Goal: Feedback & Contribution: Contribute content

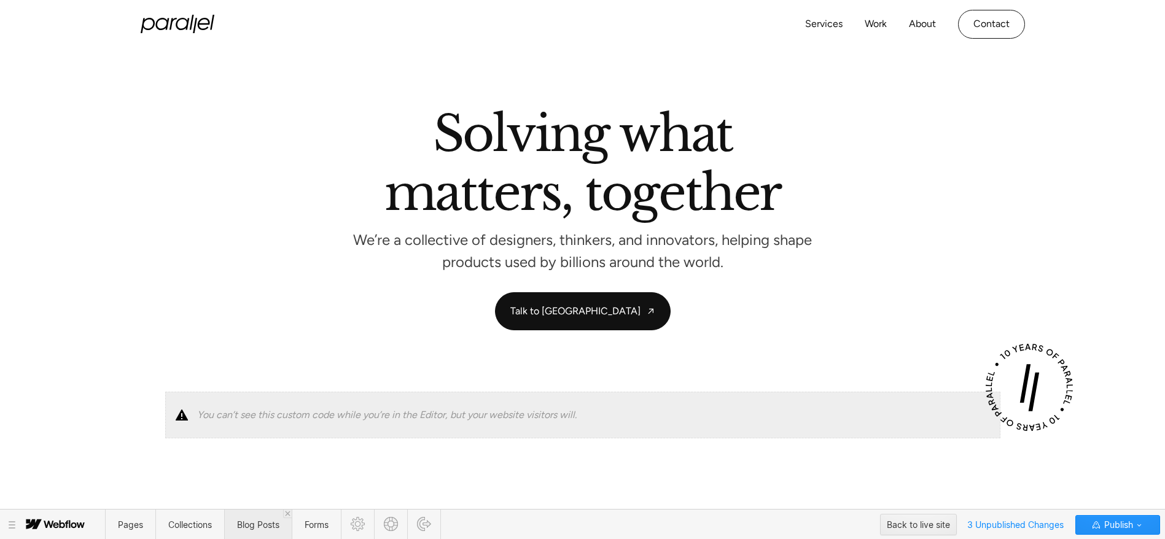
click at [258, 518] on span "Blog Posts" at bounding box center [258, 525] width 68 height 30
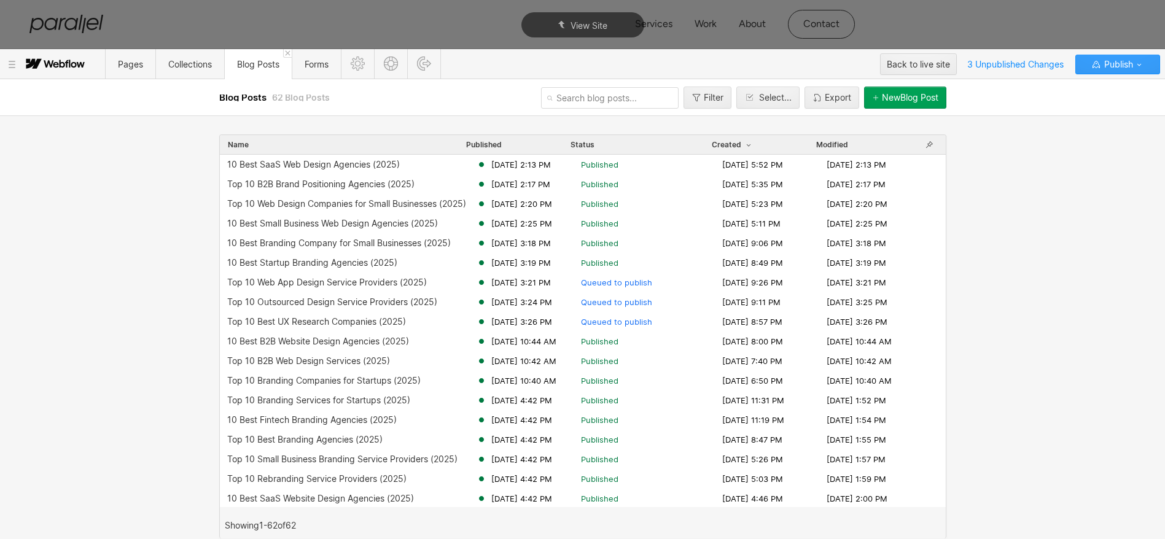
click at [1122, 65] on span "Publish" at bounding box center [1116, 64] width 31 height 18
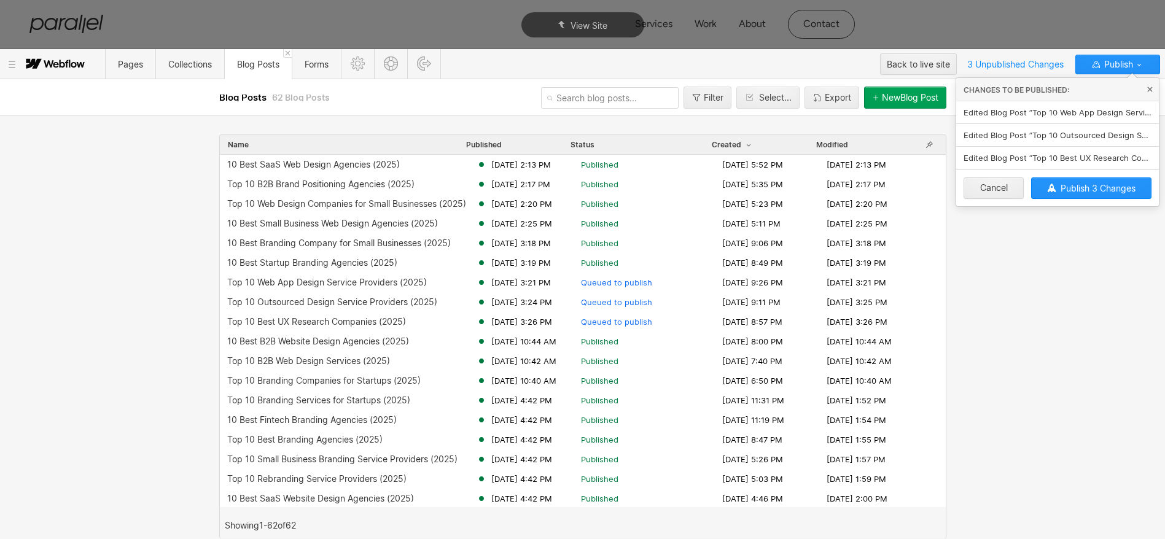
click at [1071, 258] on div "Name Published Status Created Modified 10 Best SaaS Web Design Agencies (2025) …" at bounding box center [582, 327] width 1165 height 423
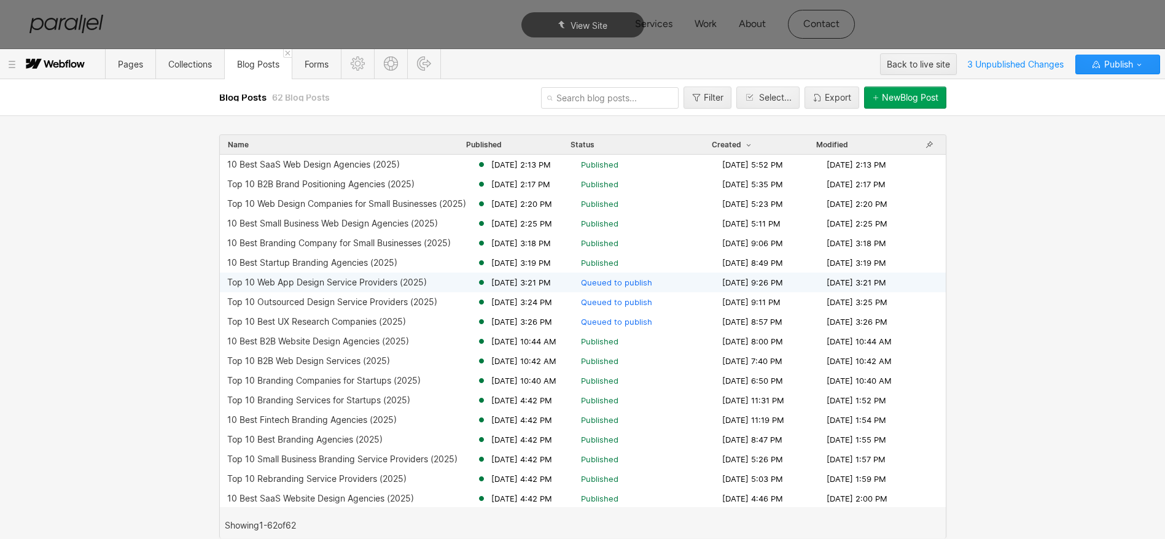
click at [430, 285] on div "Top 10 Web App Design Service Providers (2025)" at bounding box center [351, 282] width 249 height 10
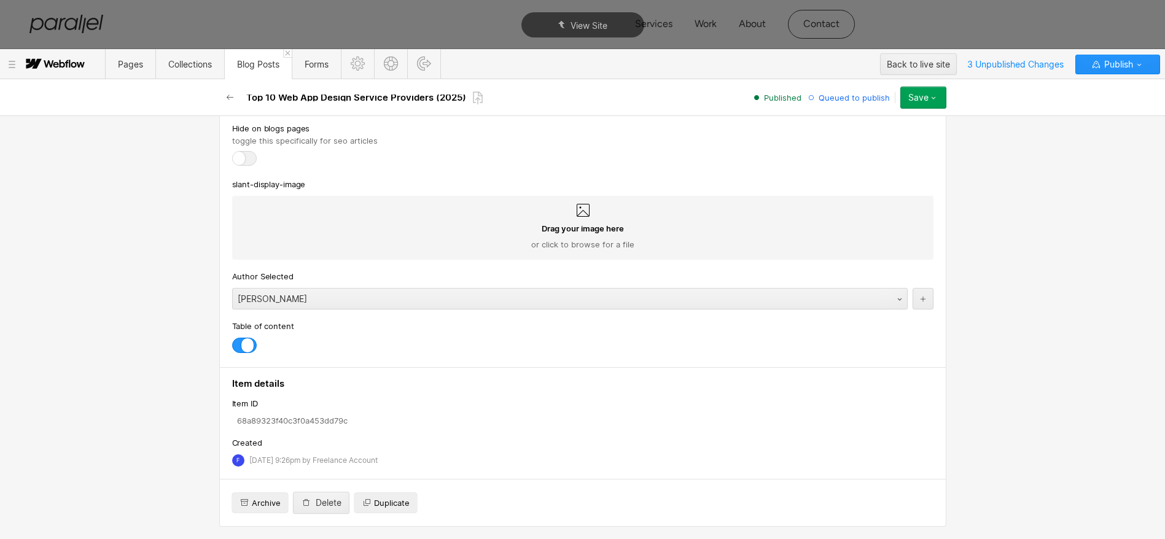
scroll to position [6577, 0]
click at [231, 99] on icon "button" at bounding box center [230, 98] width 10 height 10
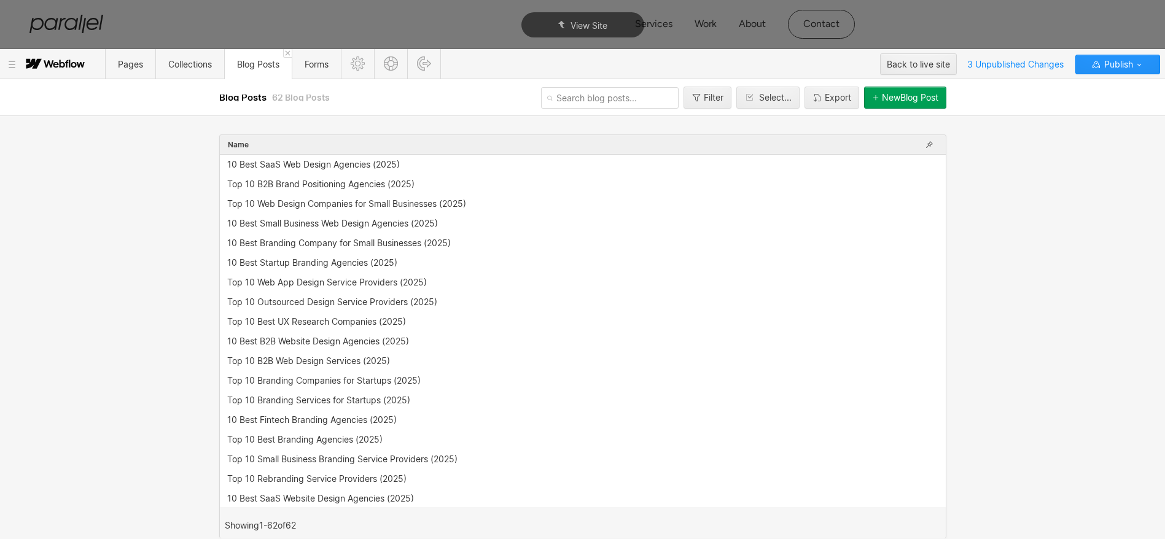
click at [98, 297] on div "Name 10 Best SaaS Web Design Agencies (2025) Top 10 B2B Brand Positioning Agenc…" at bounding box center [582, 327] width 1165 height 423
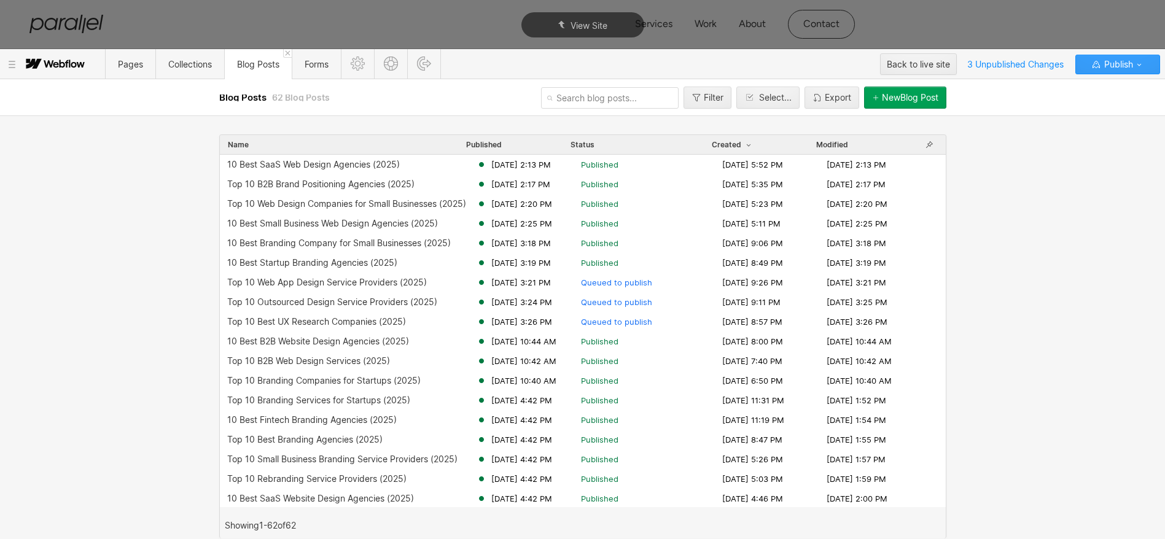
click at [1126, 67] on span "Publish" at bounding box center [1116, 64] width 31 height 18
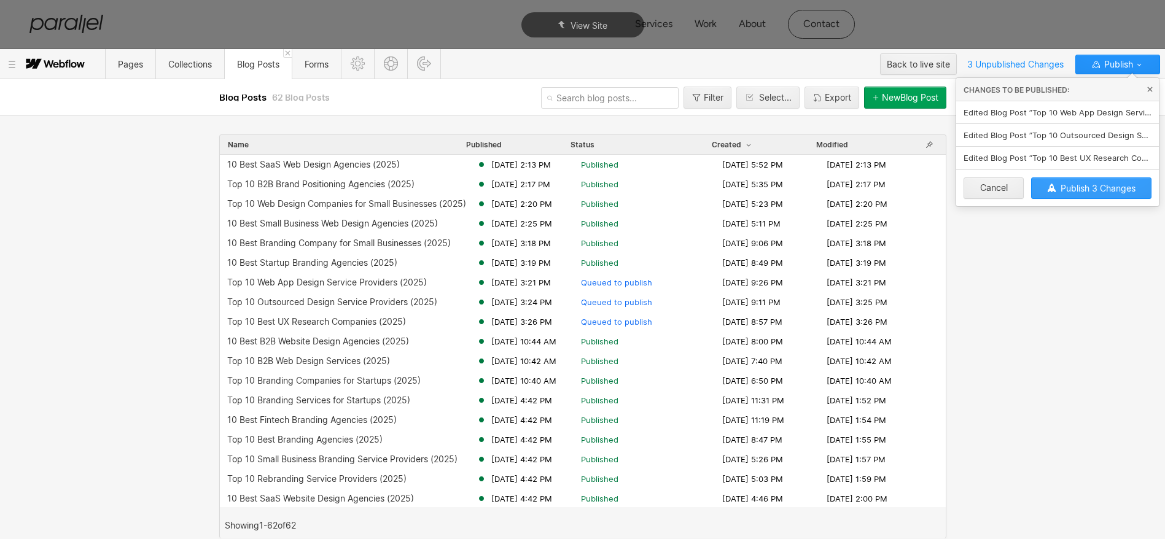
click at [1081, 186] on span "Publish 3 Changes" at bounding box center [1097, 188] width 75 height 10
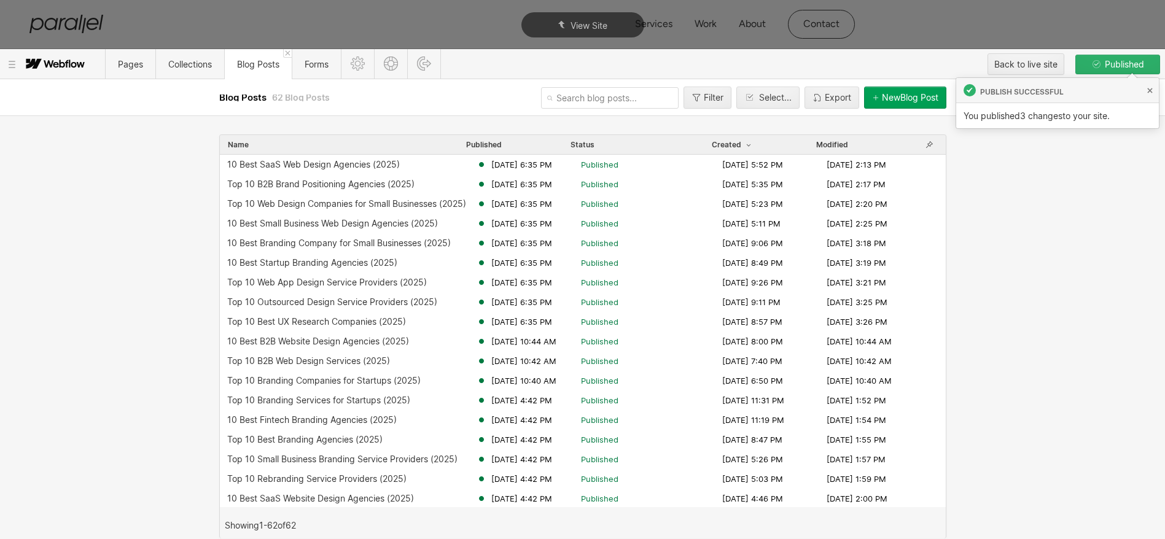
click at [1081, 186] on div "Name Published Status Created Modified 10 Best SaaS Web Design Agencies (2025) …" at bounding box center [582, 327] width 1165 height 423
click at [908, 88] on button "New Blog Post" at bounding box center [905, 98] width 82 height 22
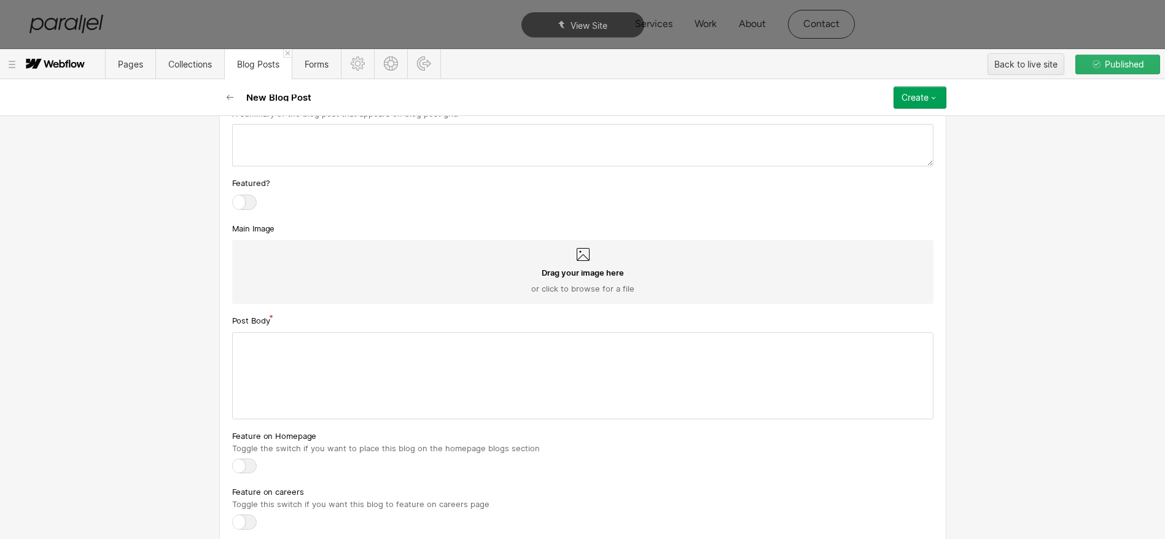
scroll to position [703, 0]
click at [319, 384] on div at bounding box center [583, 378] width 700 height 86
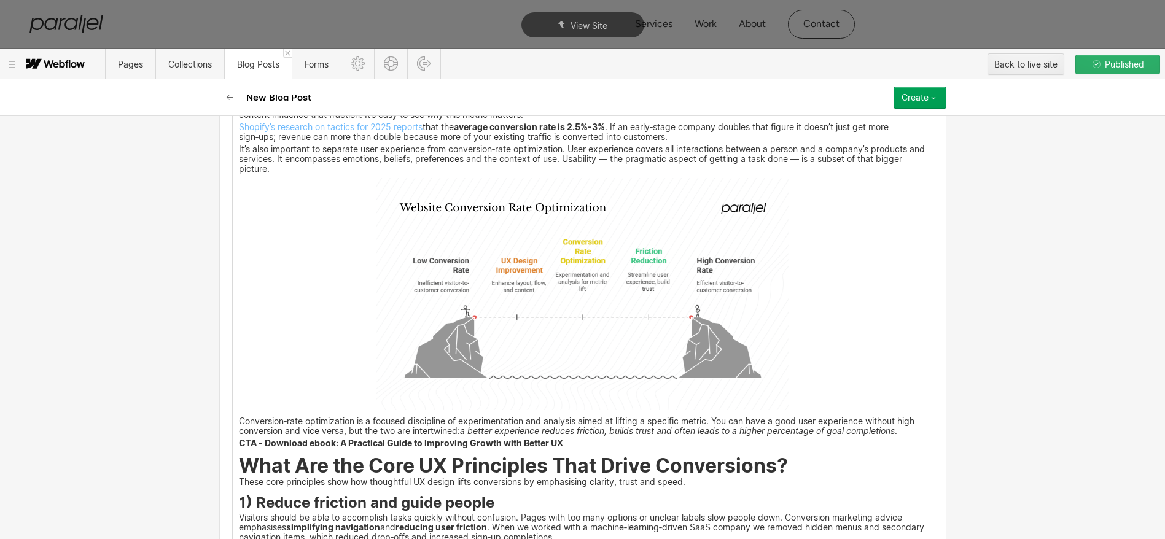
scroll to position [0, 0]
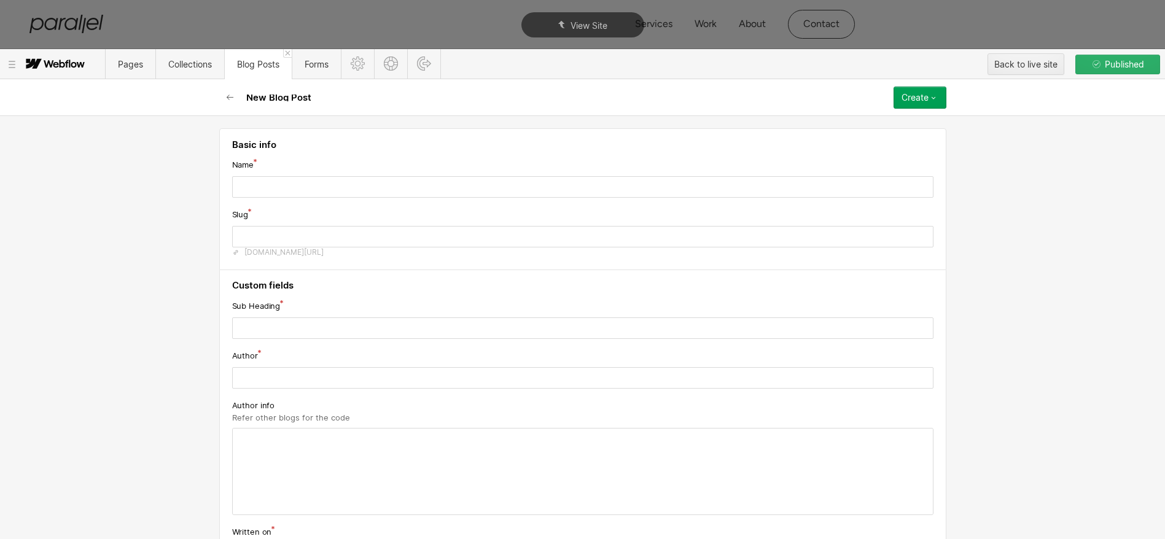
click at [382, 186] on input "text" at bounding box center [582, 186] width 701 height 21
paste input "UX Design to Improve Website Conversions: Guide (2025)"
type input "UX Design to Improve Website Conversions: Guide (2025)"
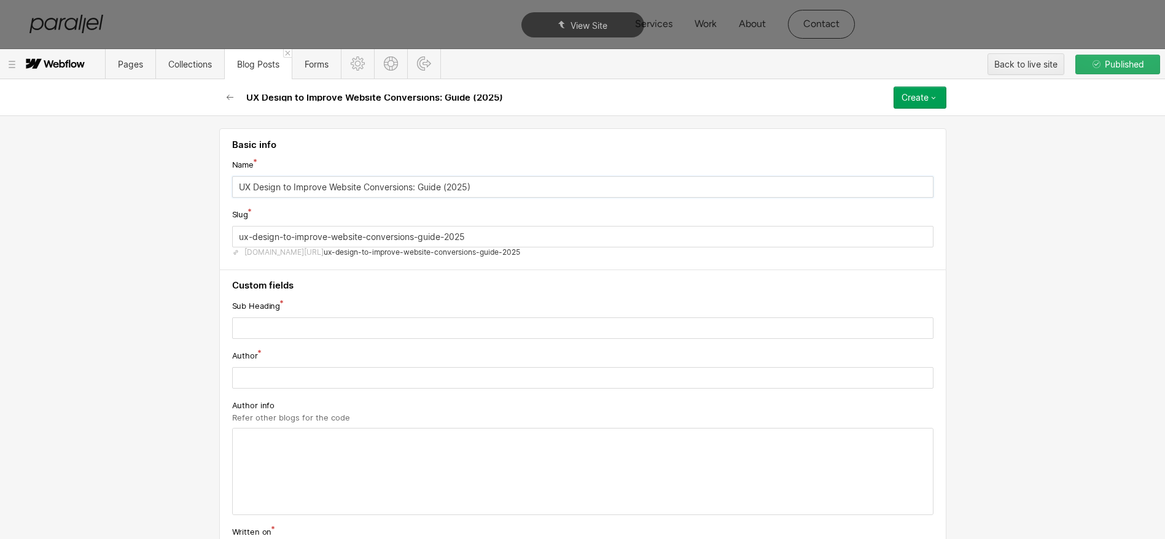
type input "ux-design-to-improve-website-conversions-guide-2025"
type input "UX Design to Improve Website Conversions: Guide (2025)"
click at [470, 246] on input "ux-design-to-improve-website-conversions-guide-2025" at bounding box center [582, 236] width 701 height 21
paste input "text"
type input "ux-design-to-improve-website-conversions"
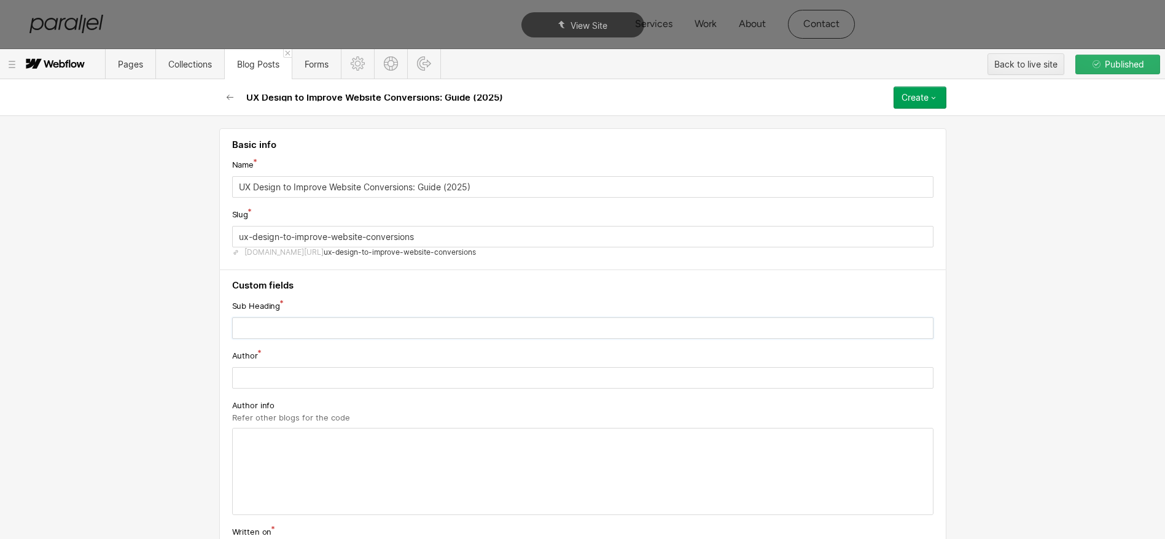
click at [384, 334] on input "text" at bounding box center [582, 327] width 701 height 21
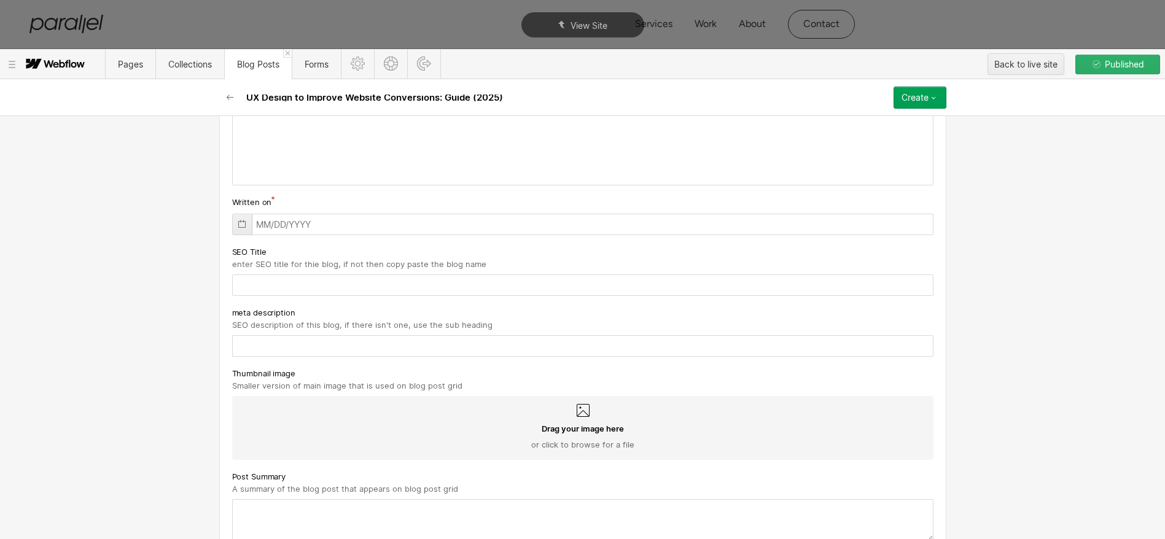
scroll to position [331, 0]
click at [347, 345] on input "text" at bounding box center [582, 344] width 701 height 21
paste input "Discover UX design strategies to improve website conversions by enhancing user …"
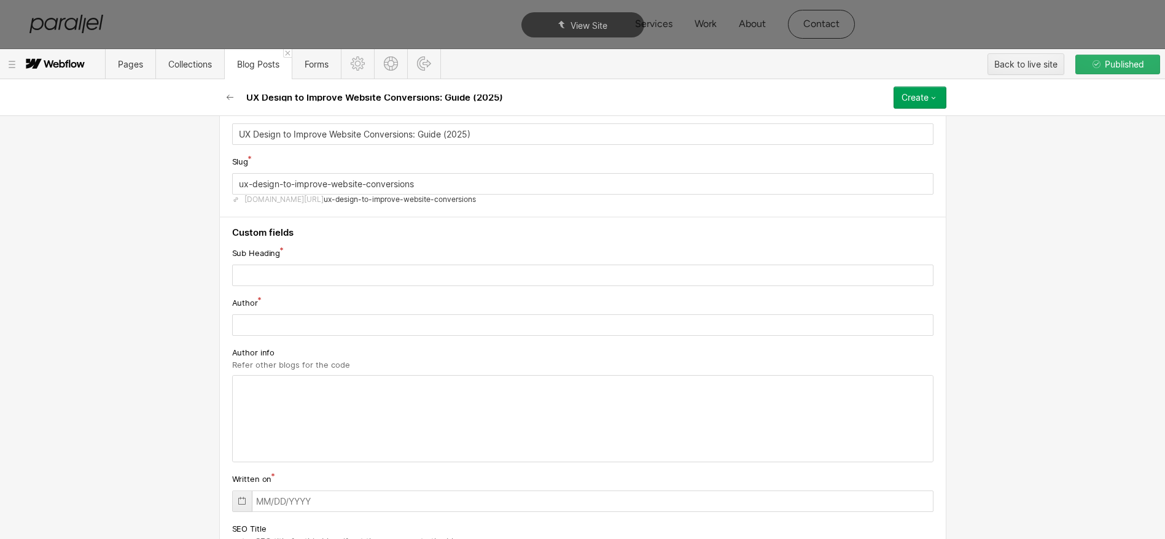
scroll to position [49, 0]
type input "Discover UX design strategies to improve website conversions by enhancing user …"
click at [290, 270] on input "text" at bounding box center [582, 278] width 701 height 21
paste input "Discover UX design strategies to improve website conversions by enhancing user …"
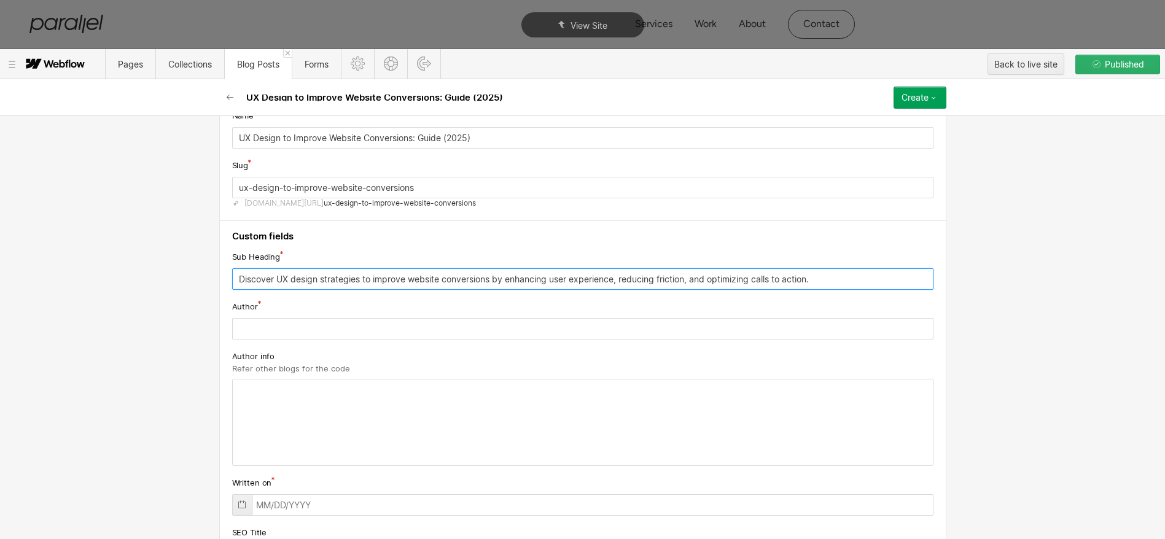
type input "Discover UX design strategies to improve website conversions by enhancing user …"
click at [270, 326] on input "text" at bounding box center [582, 328] width 701 height 21
click at [300, 328] on input "[PERSON_NAME]" at bounding box center [582, 328] width 701 height 21
type input "[PERSON_NAME]"
click at [153, 343] on div "Basic info Name UX Design to Improve Website Conversions: Guide (2025) Slug ux-…" at bounding box center [582, 327] width 1165 height 423
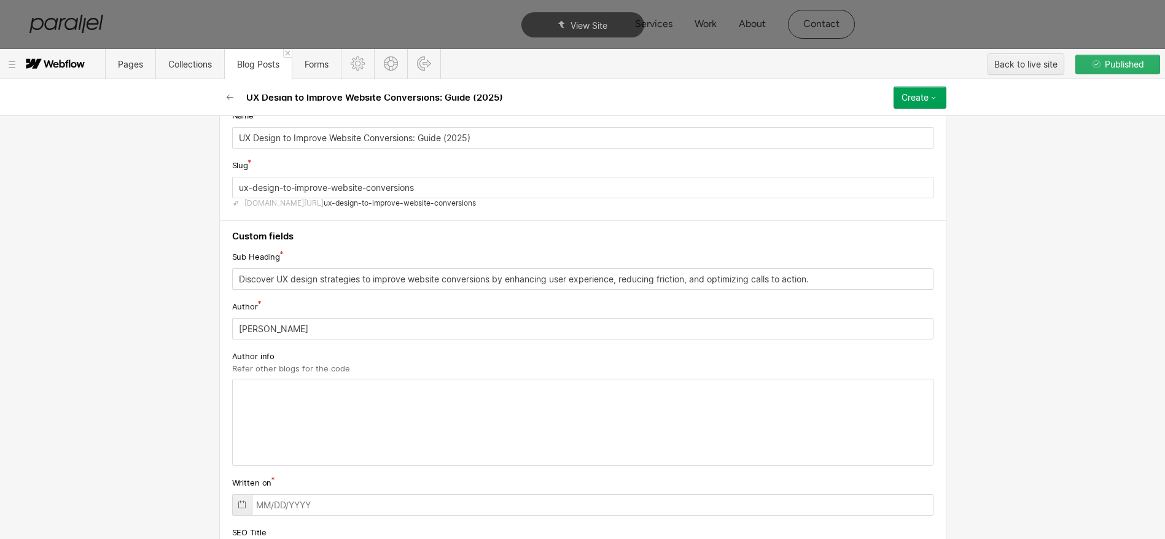
click at [346, 379] on div at bounding box center [583, 422] width 700 height 86
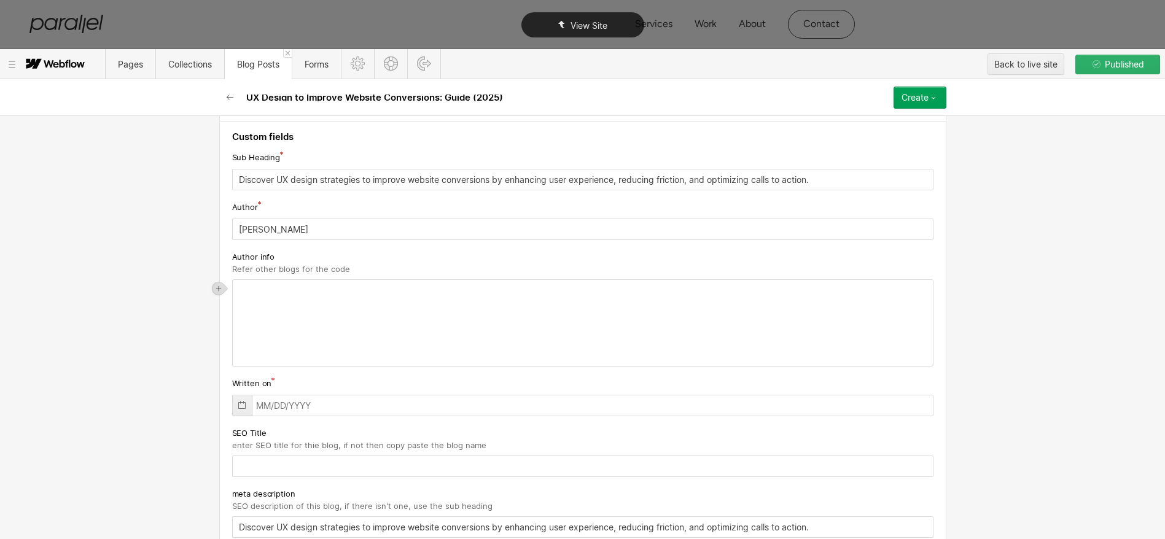
scroll to position [290, 0]
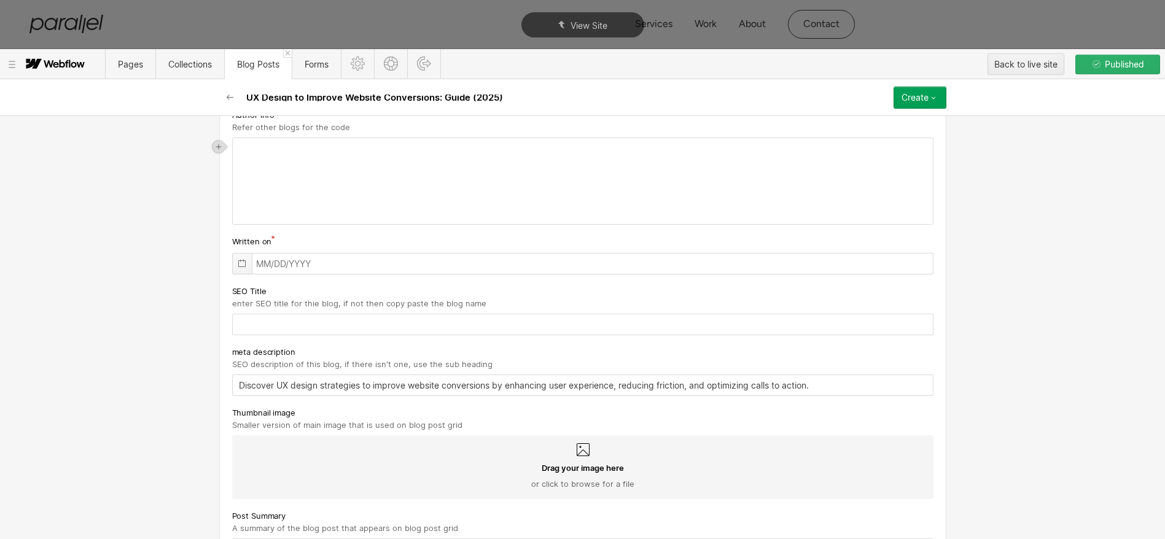
click at [244, 260] on div at bounding box center [242, 264] width 19 height 20
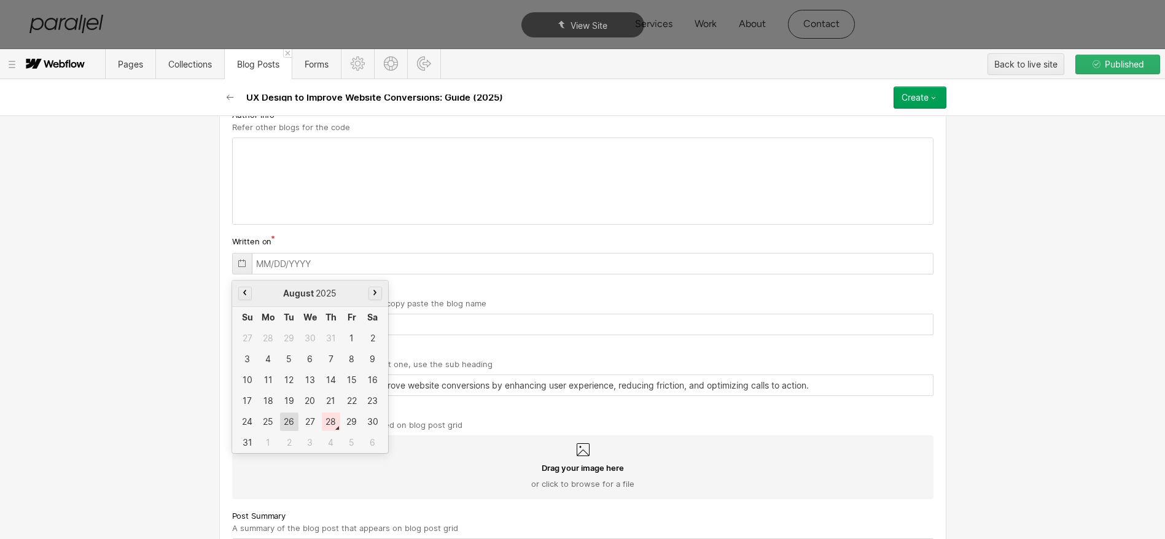
click at [280, 424] on div "26" at bounding box center [289, 422] width 18 height 18
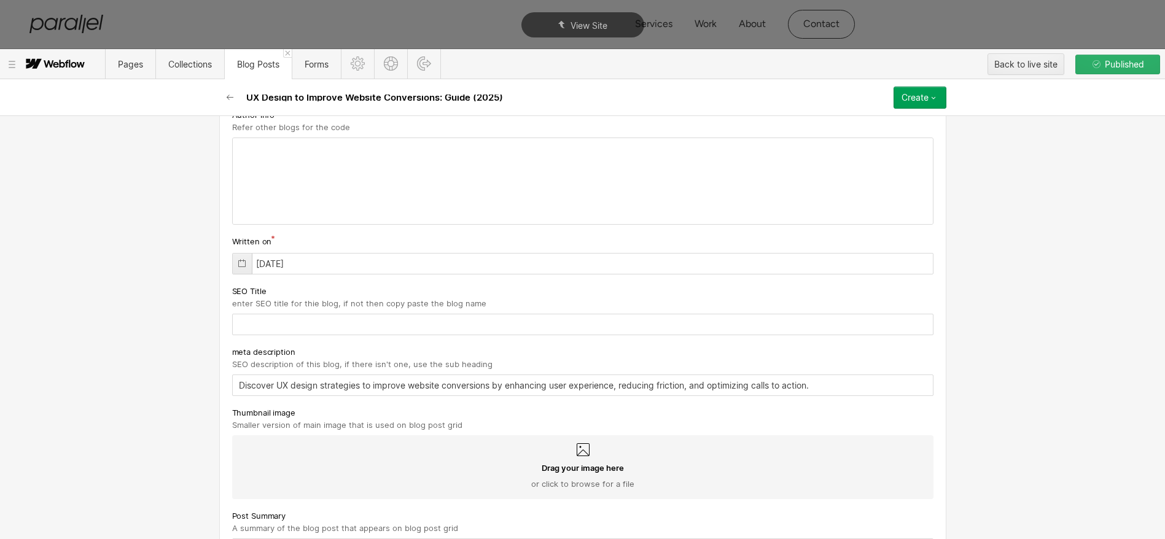
type input "[DATE]"
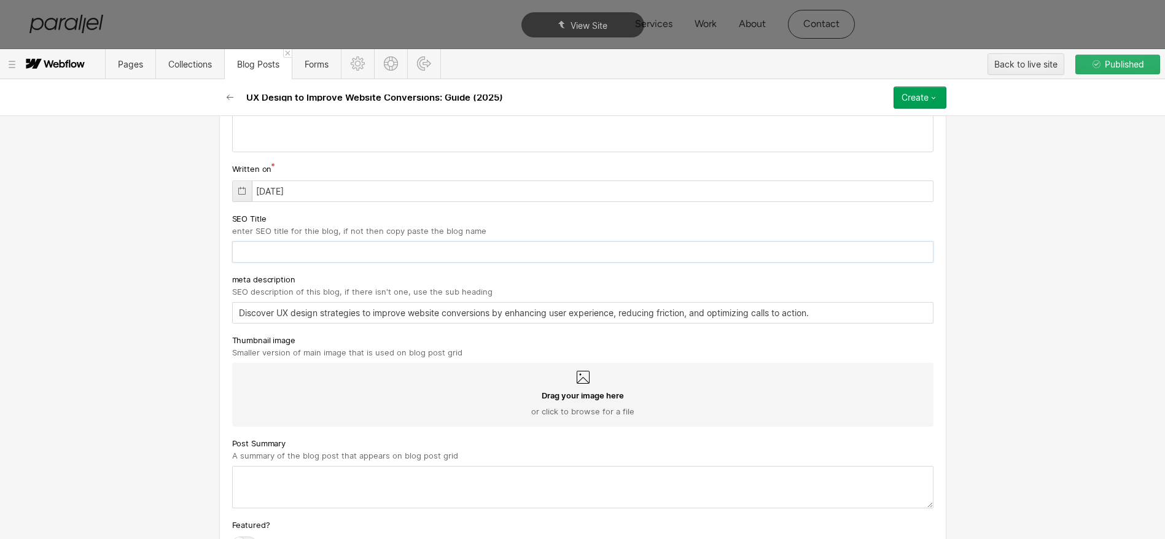
click at [303, 251] on input "text" at bounding box center [582, 251] width 701 height 21
paste input "UX Design to Improve Website Conversions: Guide (2025)"
type input "UX Design to Improve Website Conversions: Guide (2025)"
click at [397, 274] on div "meta description" at bounding box center [582, 280] width 701 height 14
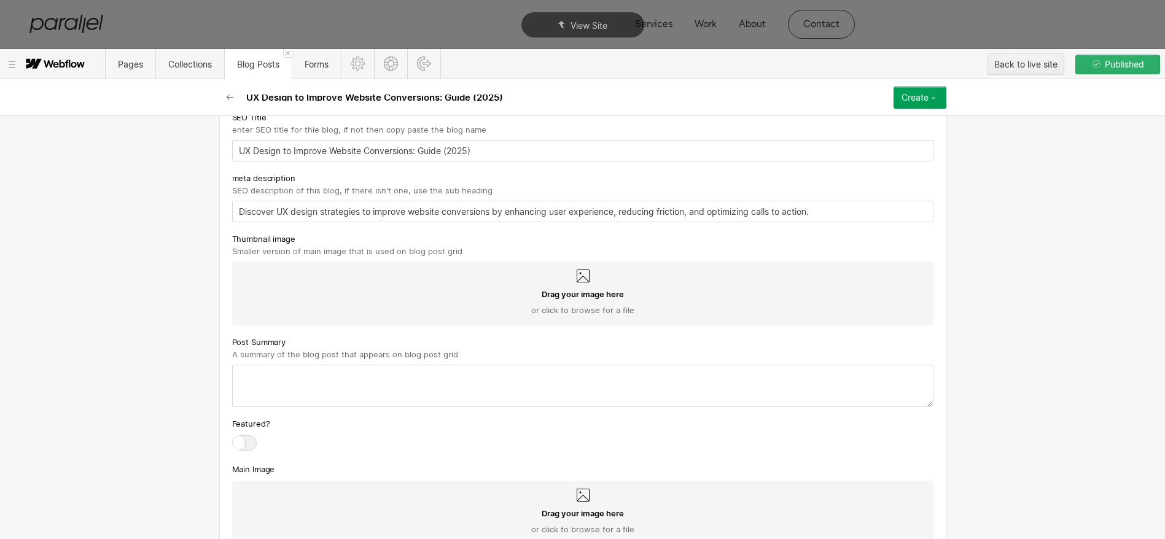
click at [363, 297] on div "Drag your image here or click to browse for a file" at bounding box center [582, 302] width 681 height 27
click at [0, 0] on input "Drag your image here or click to browse for a file" at bounding box center [0, 0] width 0 height 0
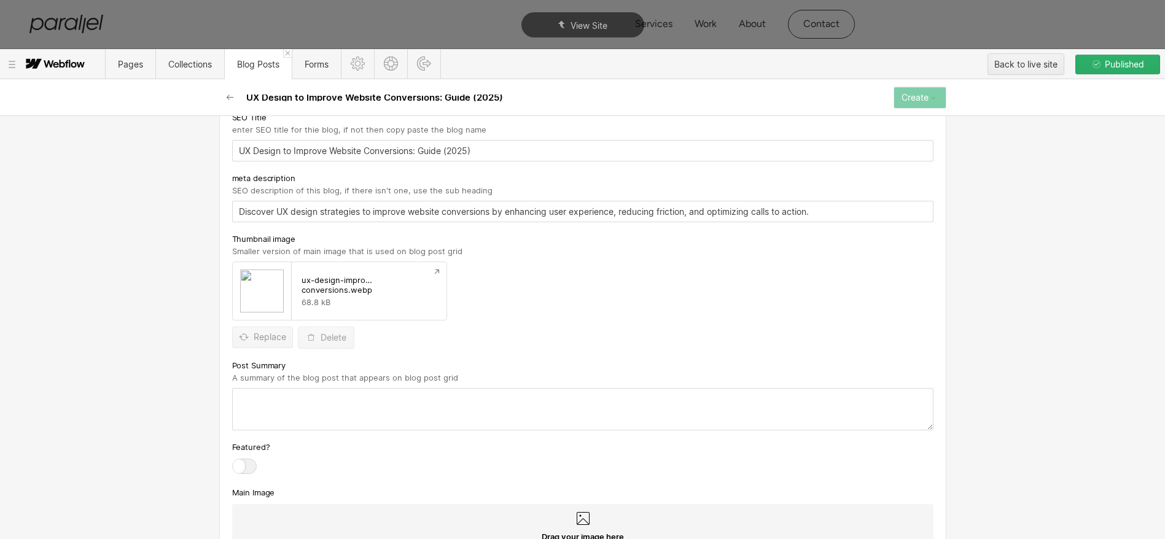
scroll to position [619, 0]
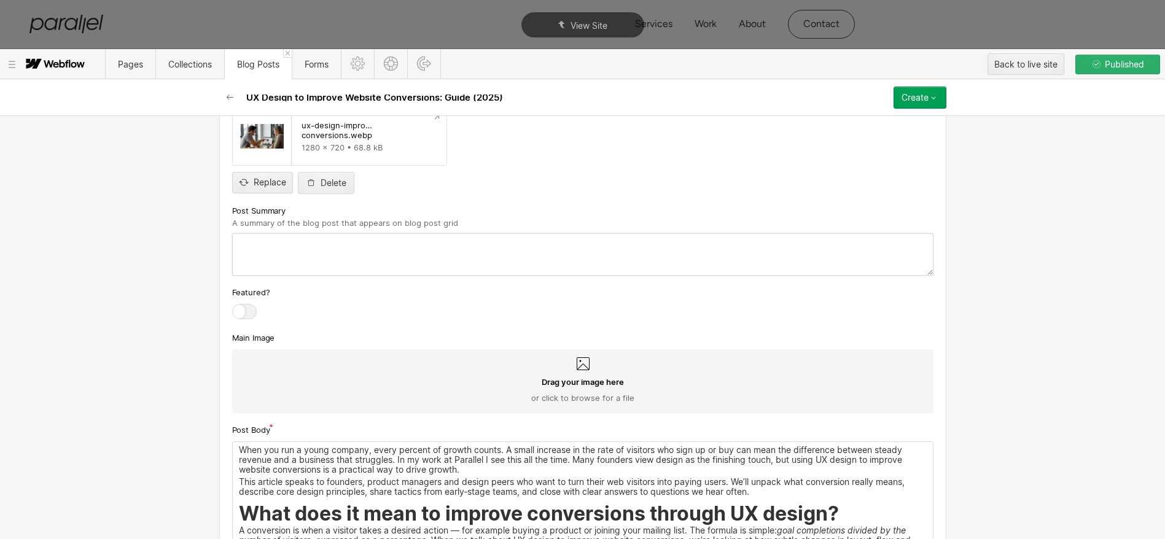
click at [457, 258] on textarea at bounding box center [582, 254] width 701 height 42
paste textarea "Discover UX design strategies to improve website conversions by enhancing user …"
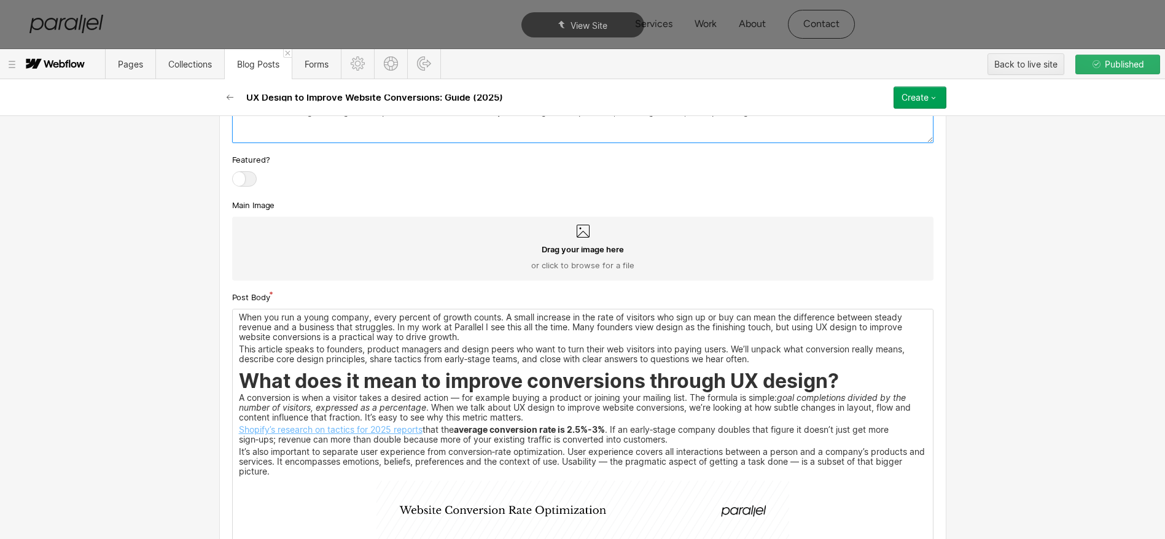
scroll to position [755, 0]
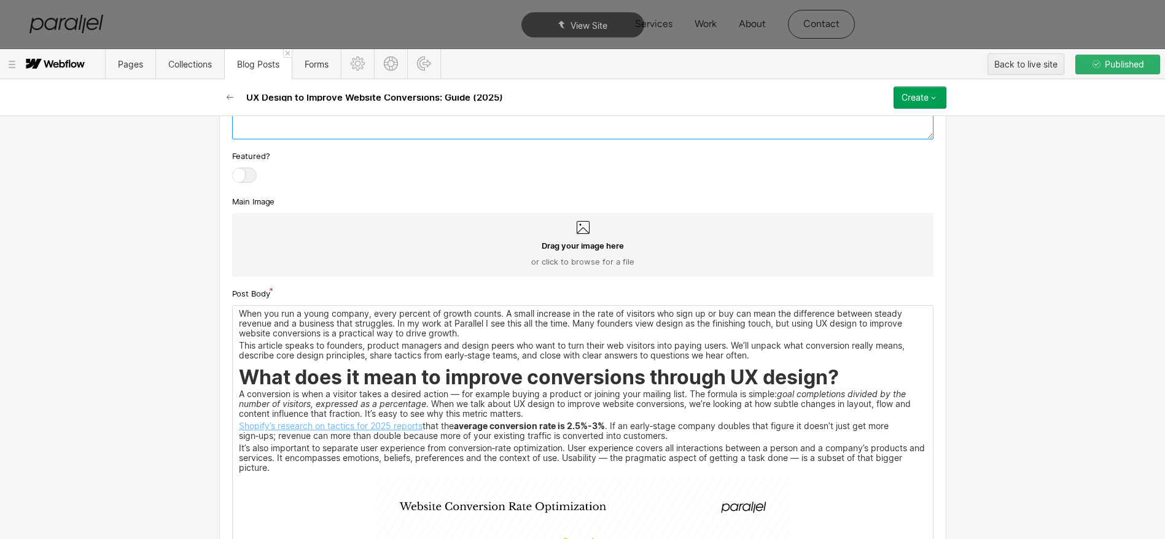
type textarea "Discover UX design strategies to improve website conversions by enhancing user …"
click at [584, 242] on span "Drag your image here" at bounding box center [582, 245] width 82 height 11
click at [0, 0] on input "Drag your image here or click to browse for a file" at bounding box center [0, 0] width 0 height 0
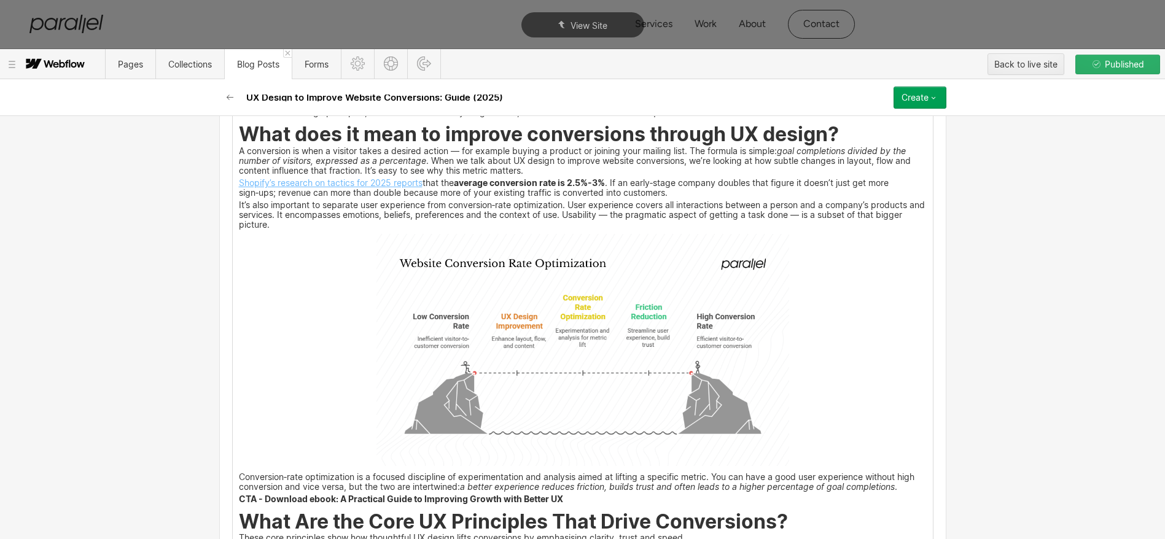
scroll to position [1022, 0]
click at [548, 331] on img at bounding box center [582, 349] width 413 height 232
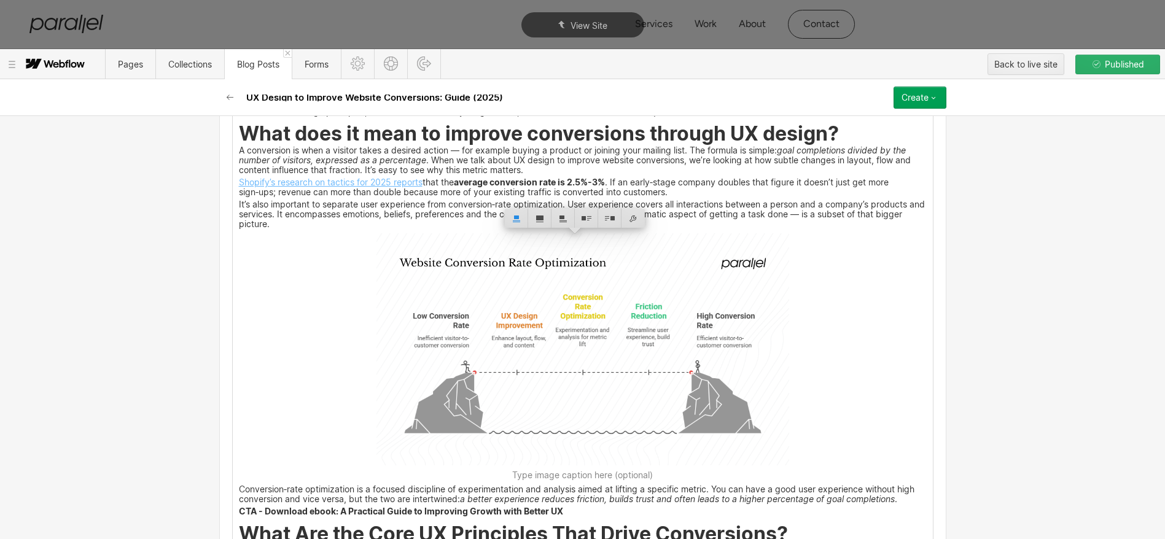
click at [518, 359] on img at bounding box center [582, 349] width 413 height 232
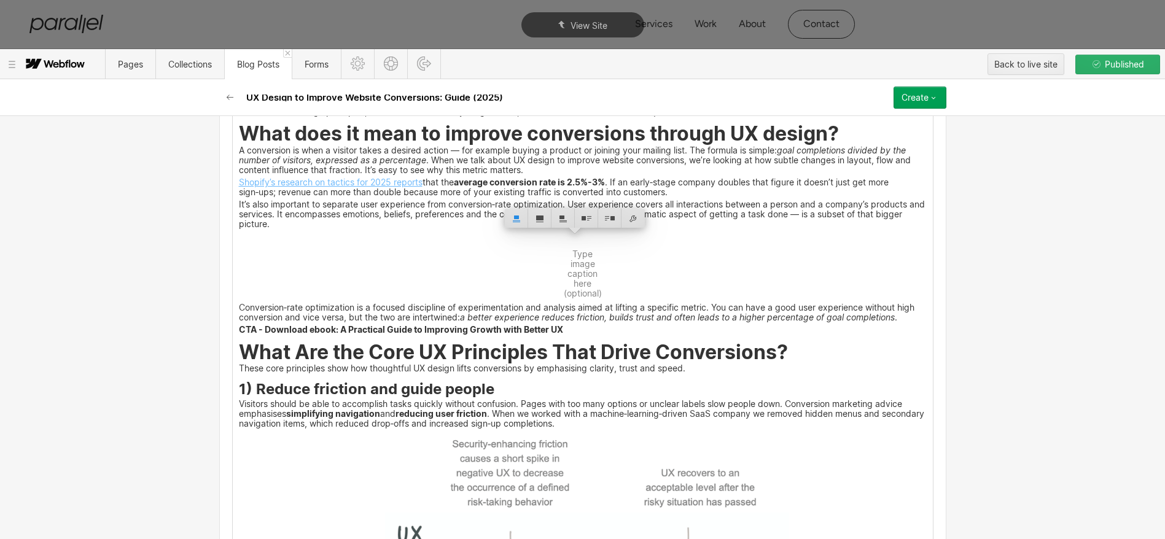
click at [340, 220] on p "It’s also important to separate user experience from conversion‑rate optimizati…" at bounding box center [583, 215] width 688 height 28
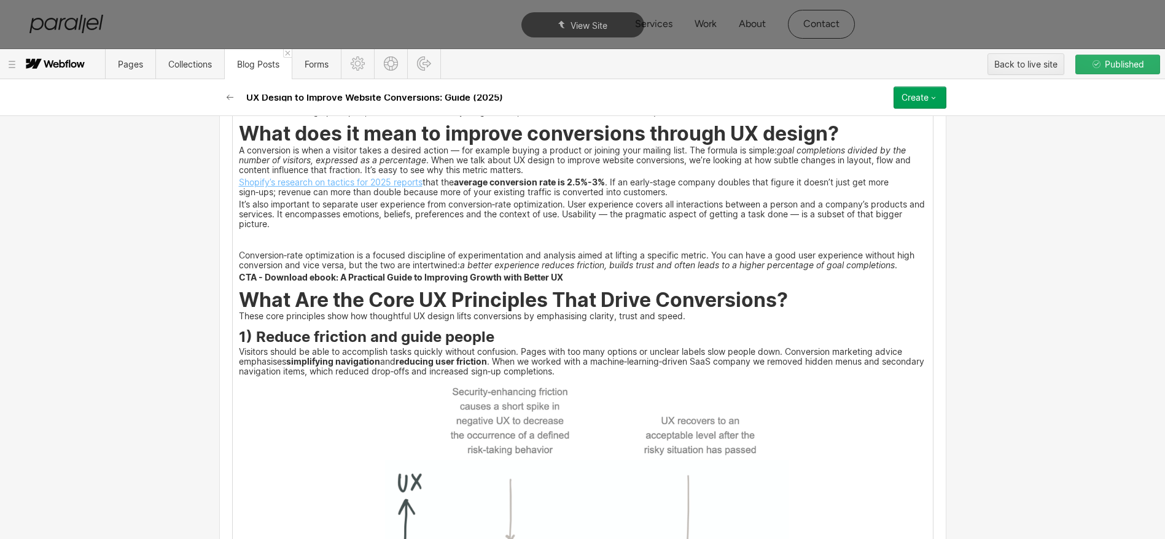
click at [586, 267] on em "a better experience reduces friction, builds trust and often leads to a higher …" at bounding box center [677, 265] width 435 height 10
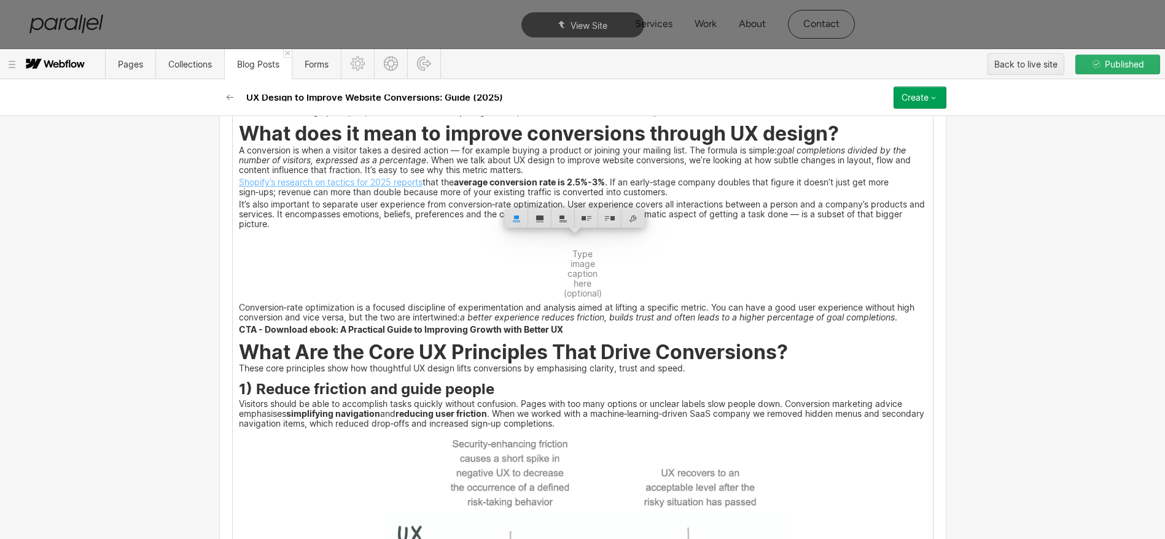
click at [260, 226] on p "It’s also important to separate user experience from conversion‑rate optimizati…" at bounding box center [583, 215] width 688 height 28
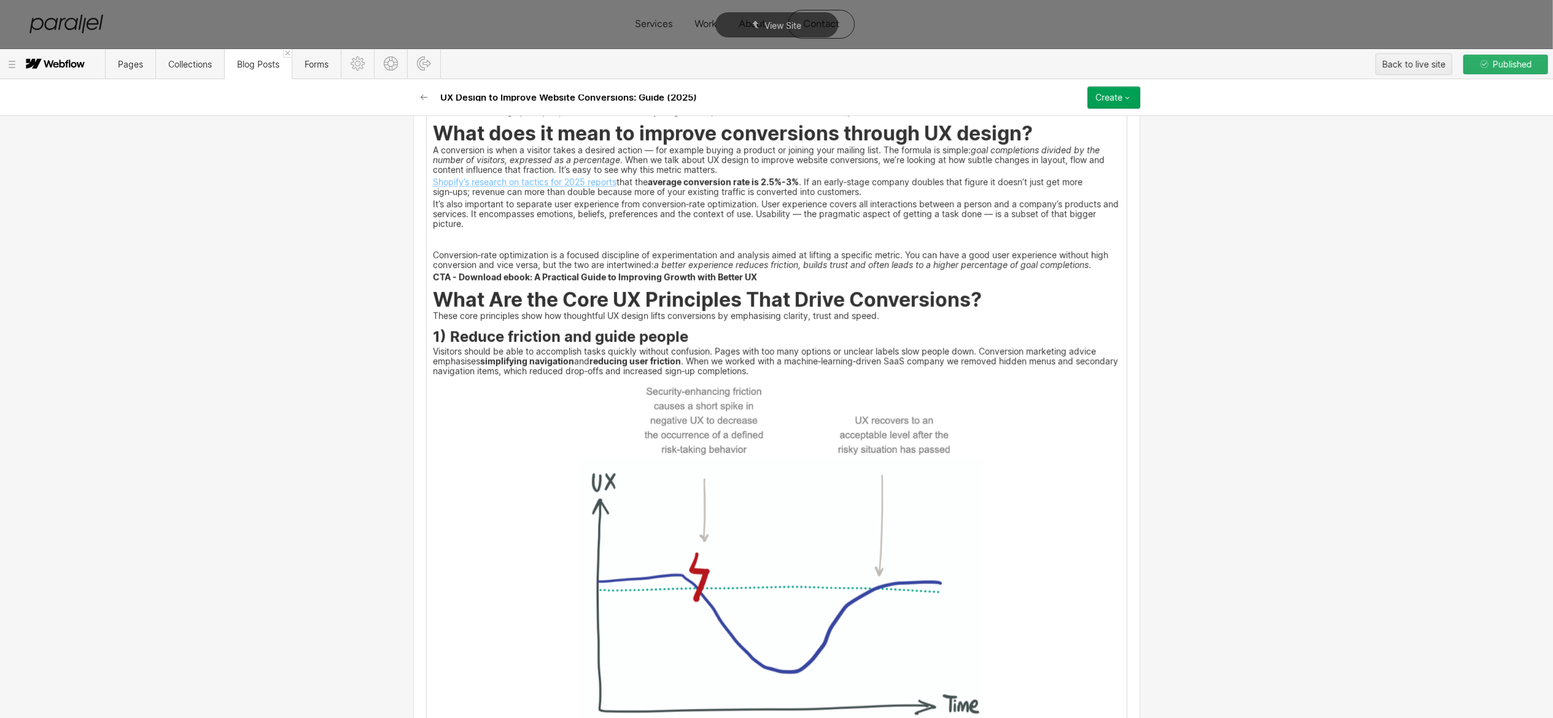
drag, startPoint x: 781, startPoint y: 276, endPoint x: 666, endPoint y: 248, distance: 118.2
click at [433, 260] on p "Conversion‑rate optimization is a focused discipline of experimentation and ana…" at bounding box center [777, 261] width 688 height 18
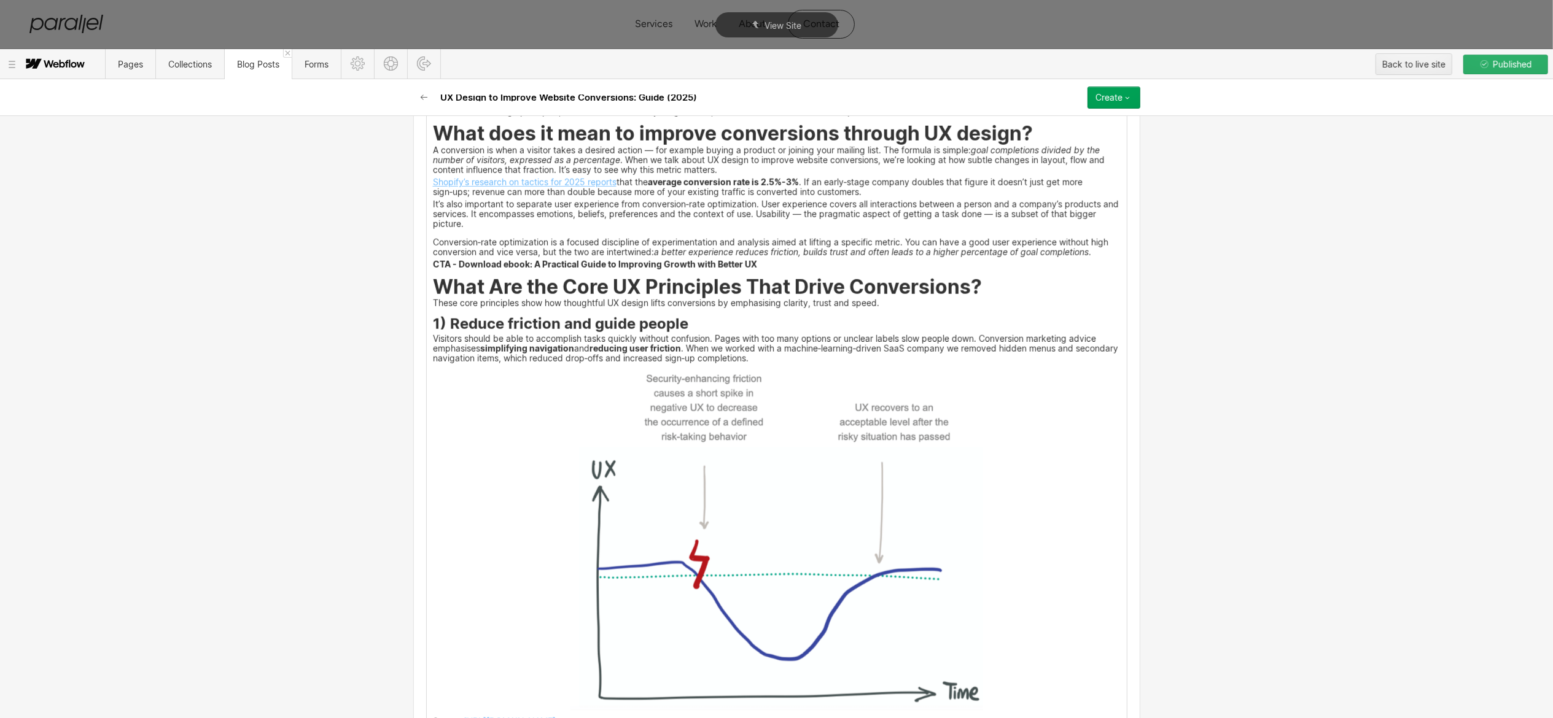
click at [467, 228] on p "It’s also important to separate user experience from conversion‑rate optimizati…" at bounding box center [777, 215] width 688 height 28
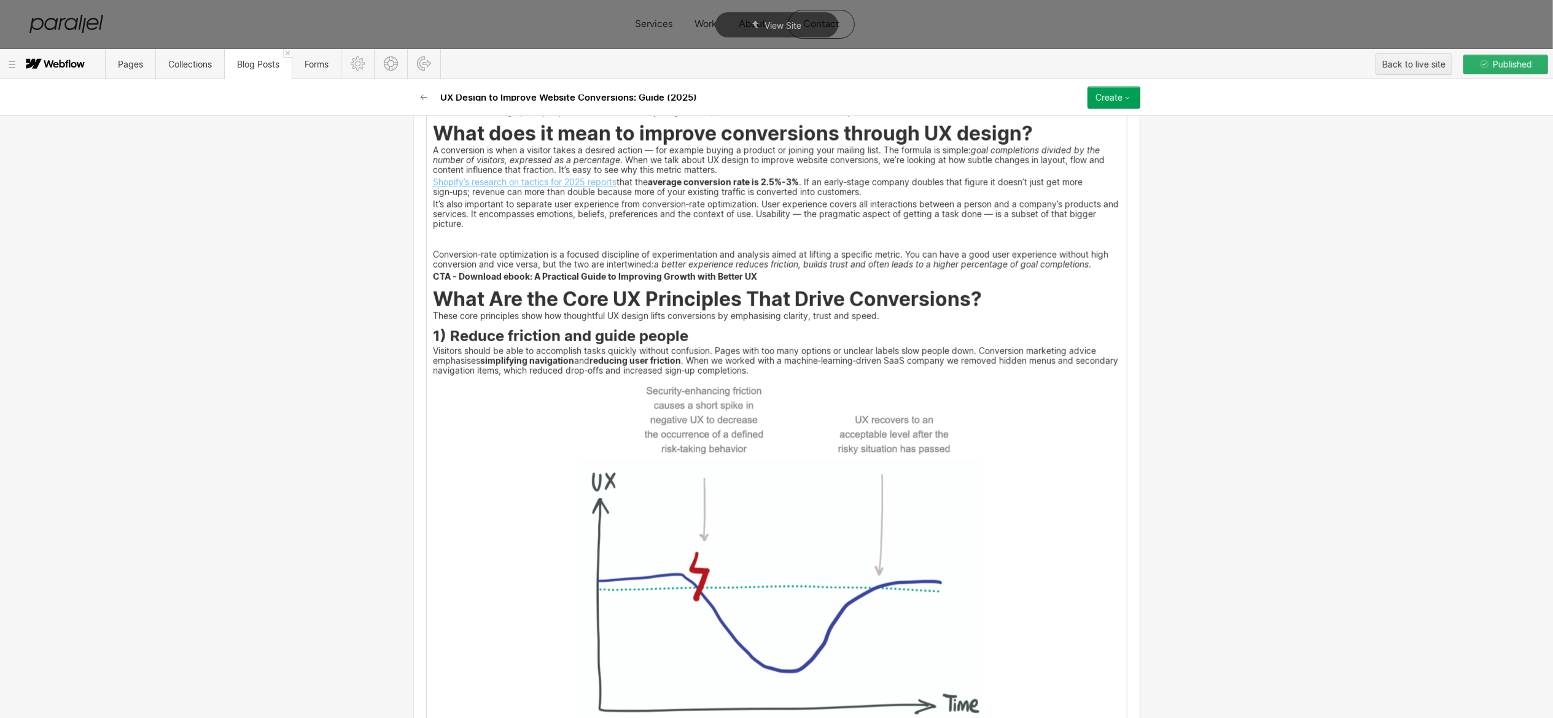
click at [481, 241] on p at bounding box center [777, 237] width 688 height 8
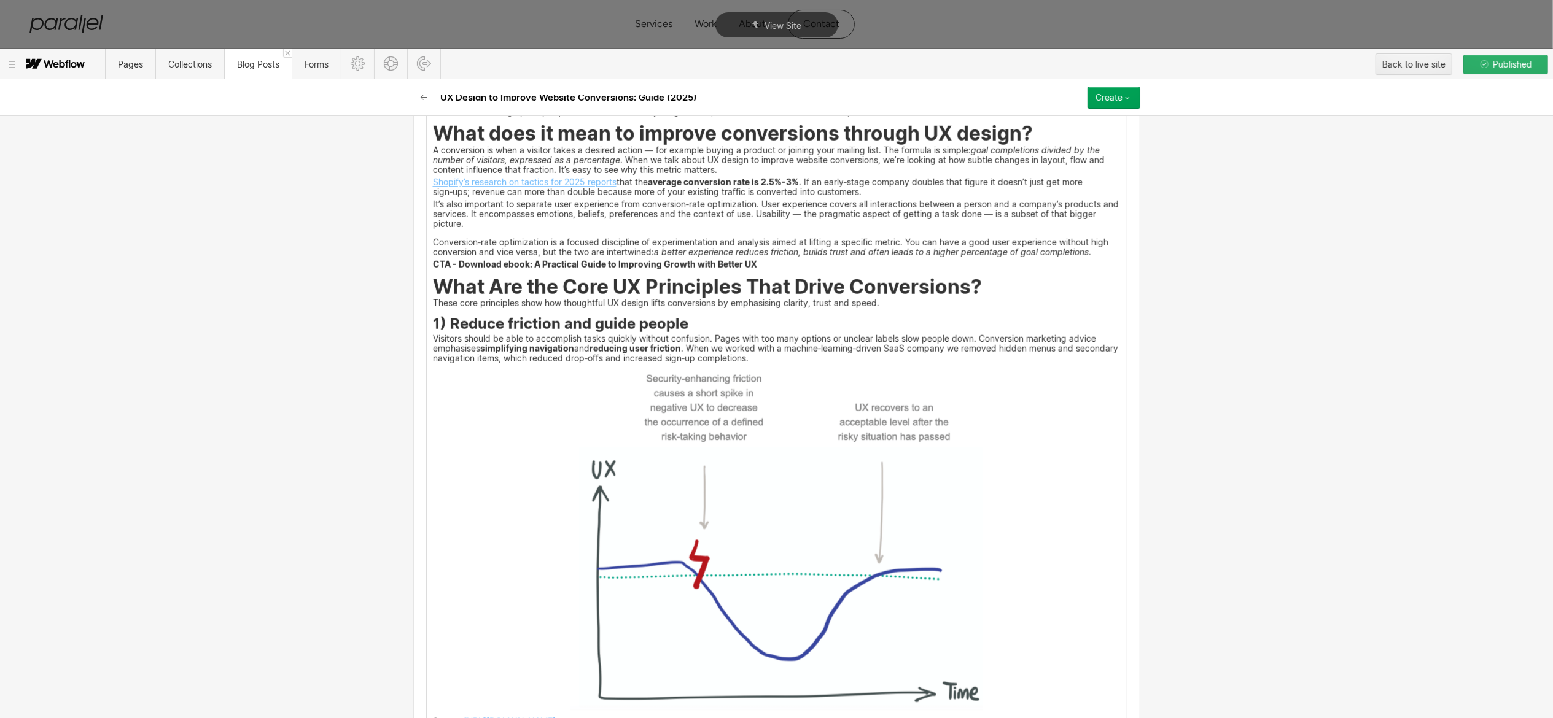
click at [462, 228] on p "It’s also important to separate user experience from conversion‑rate optimizati…" at bounding box center [777, 215] width 688 height 28
click at [473, 229] on p "It’s also important to separate user experience from conversion‑rate optimizati…" at bounding box center [777, 215] width 688 height 28
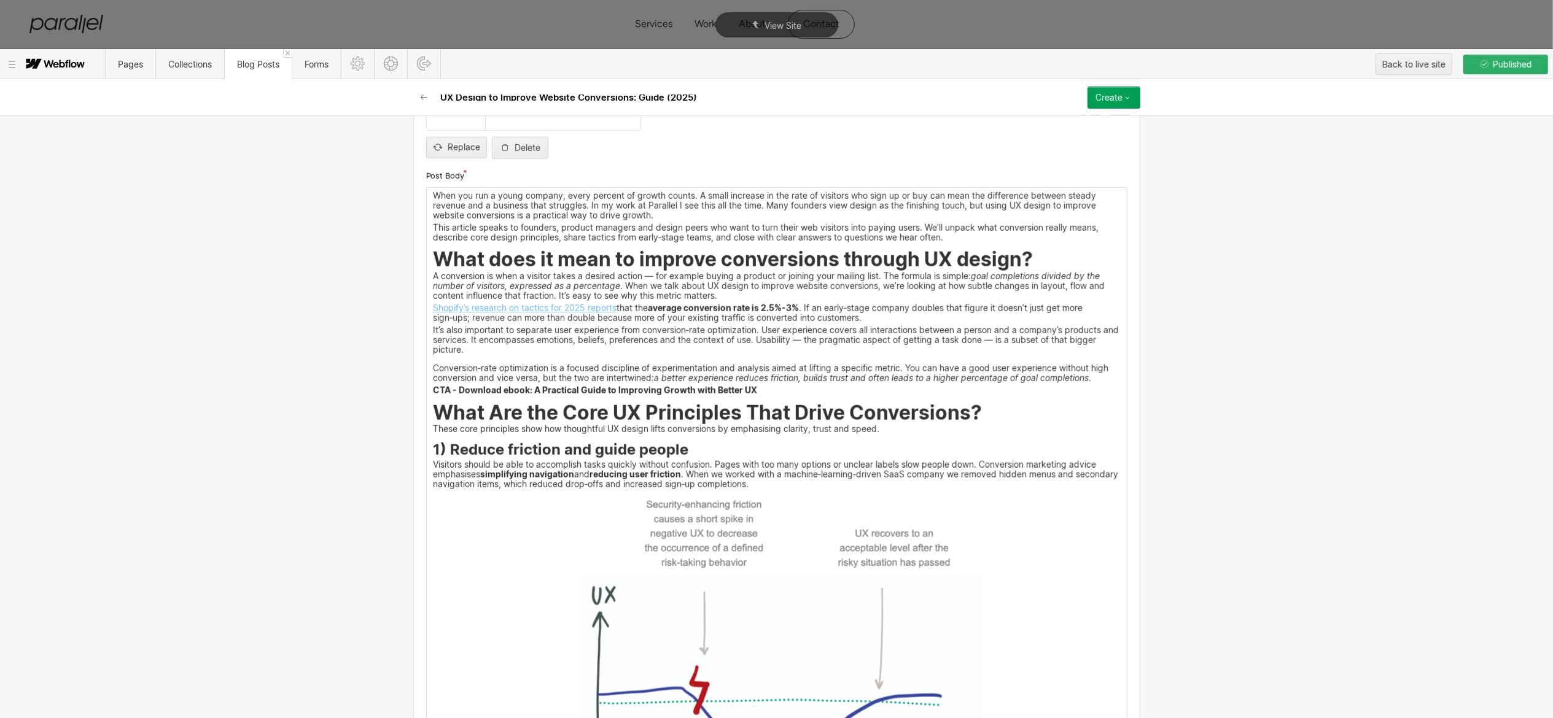
click at [646, 242] on p "This article speaks to founders, product managers and design peers who want to …" at bounding box center [777, 234] width 688 height 18
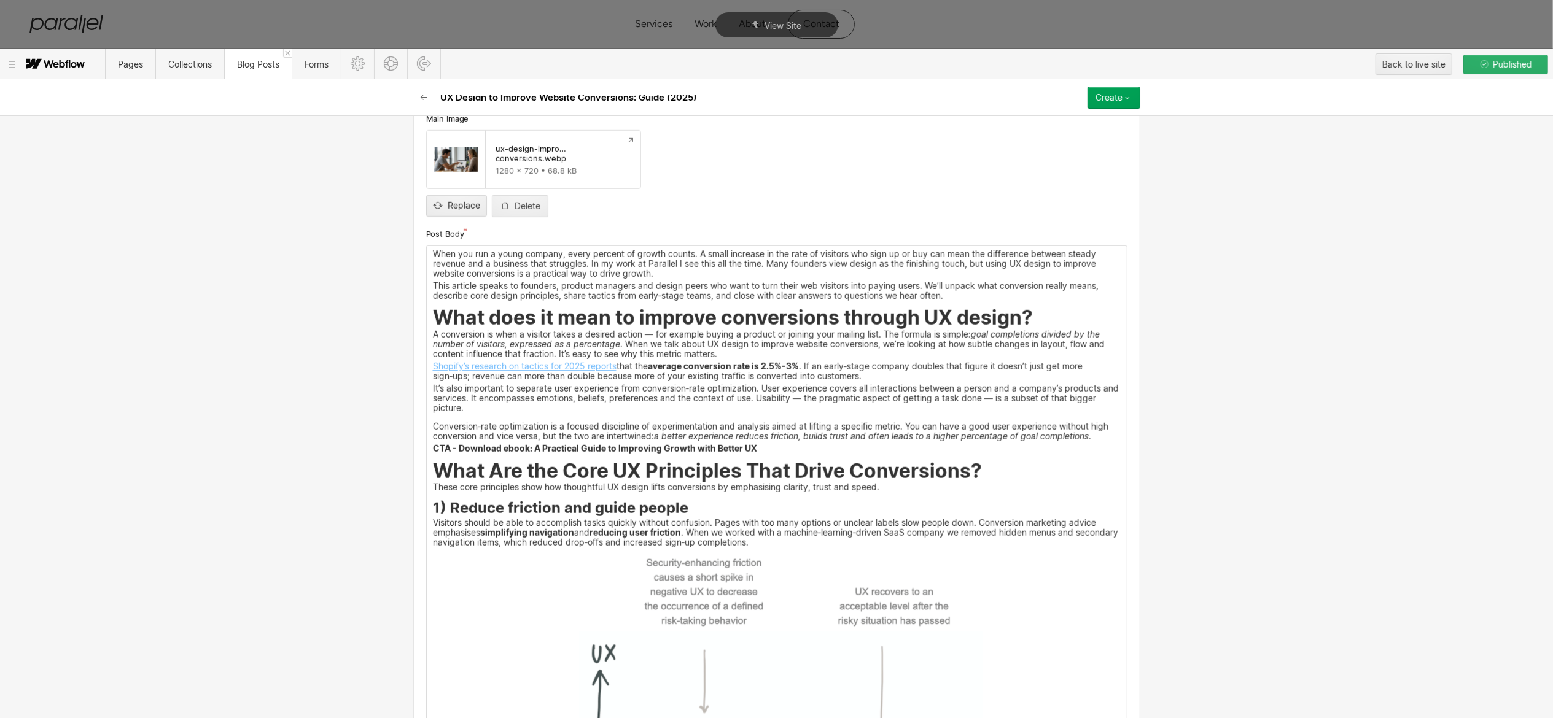
scroll to position [837, 0]
click at [474, 414] on p "It’s also important to separate user experience from conversion‑rate optimizati…" at bounding box center [777, 400] width 688 height 28
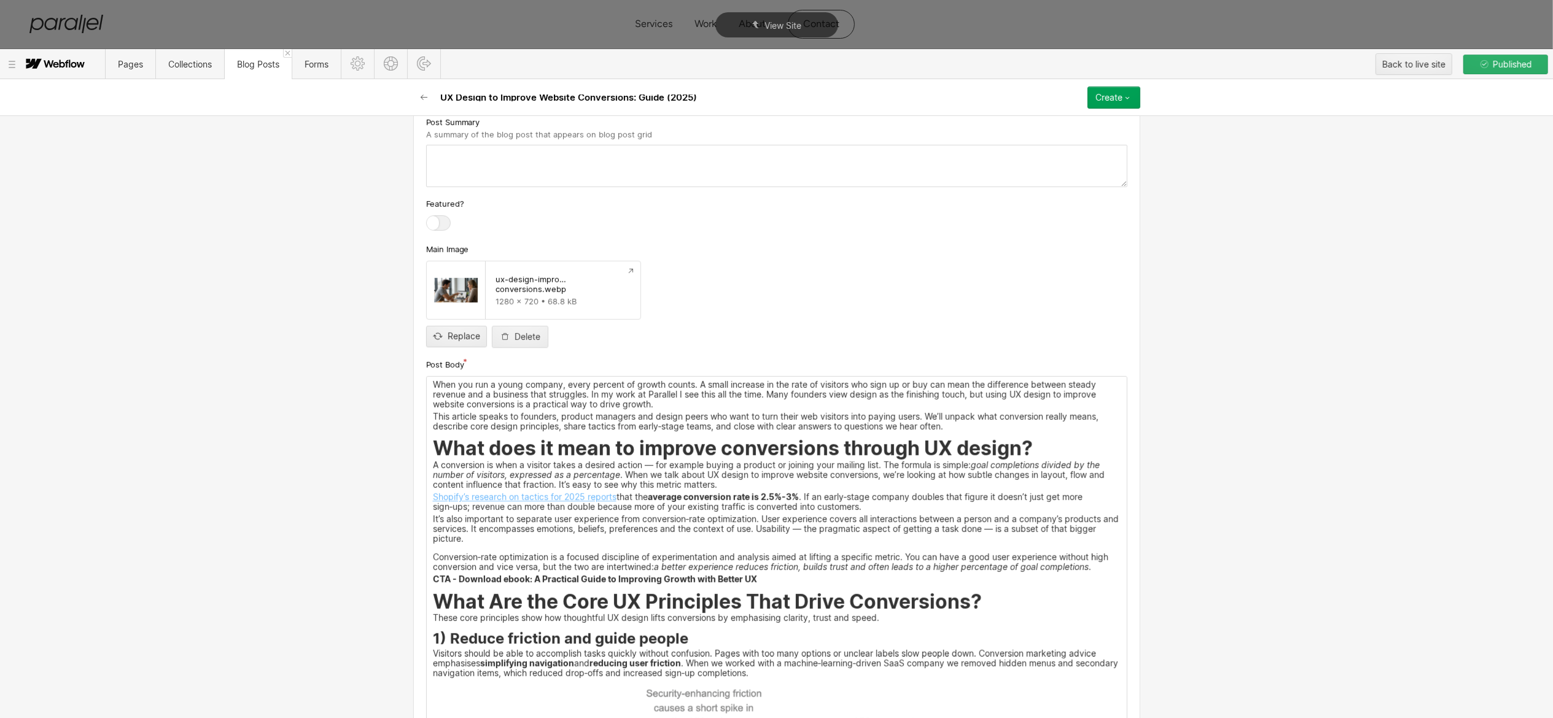
click at [1123, 93] on icon "button" at bounding box center [1127, 98] width 10 height 10
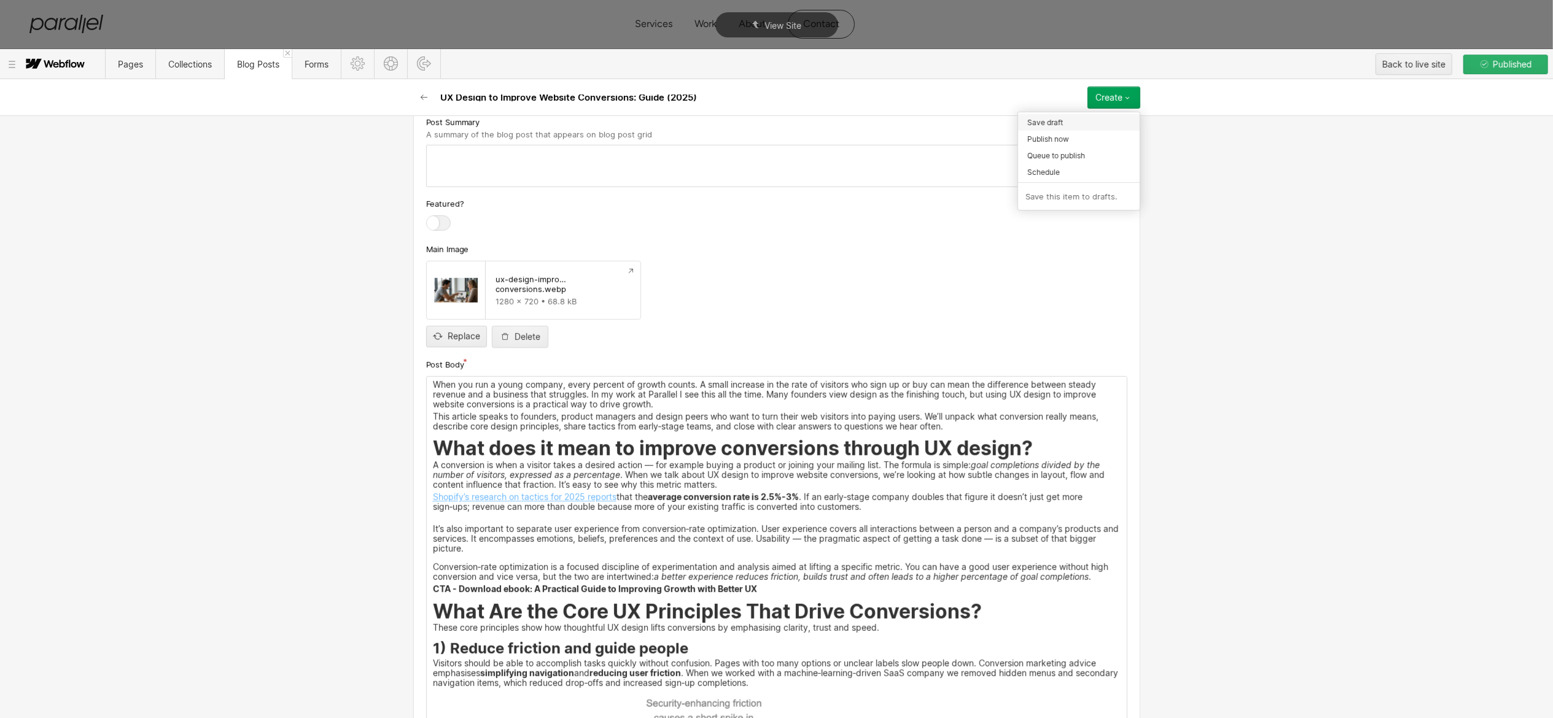
click at [1066, 119] on div "Save draft" at bounding box center [1079, 122] width 122 height 17
